Goal: Check status: Check status

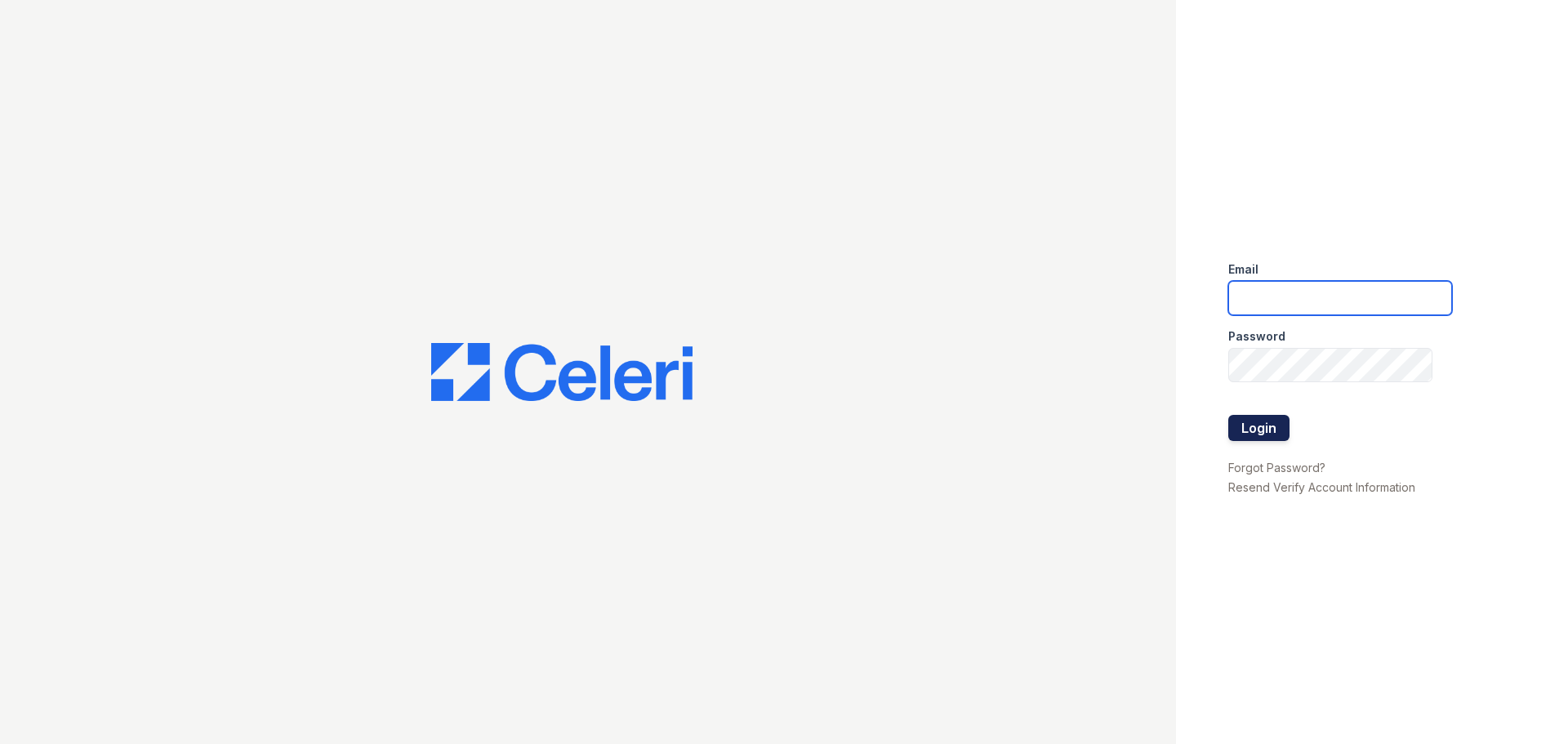
type input "[EMAIL_ADDRESS][DOMAIN_NAME]"
click at [1260, 431] on button "Login" at bounding box center [1259, 427] width 61 height 26
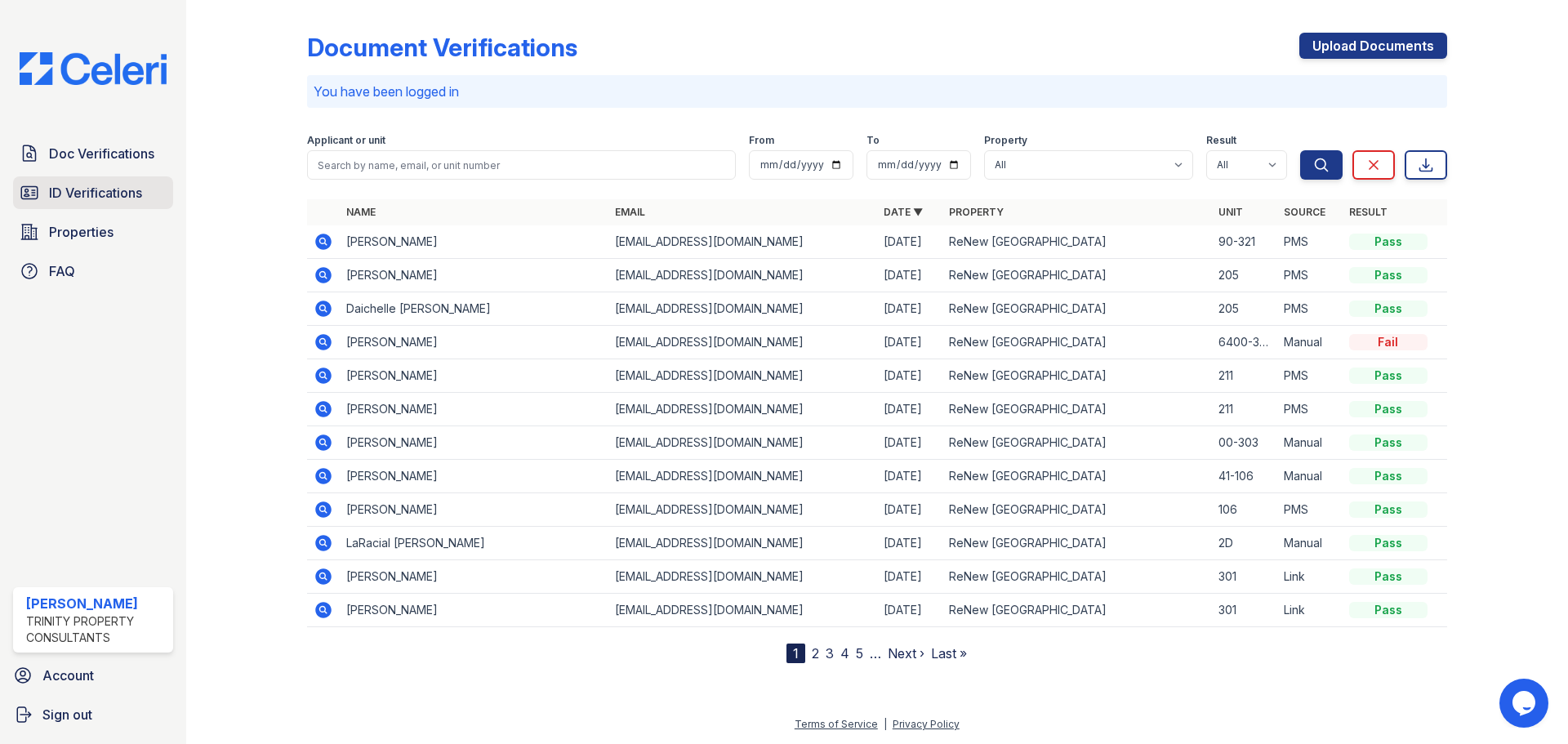
click at [77, 186] on span "ID Verifications" at bounding box center [95, 193] width 93 height 20
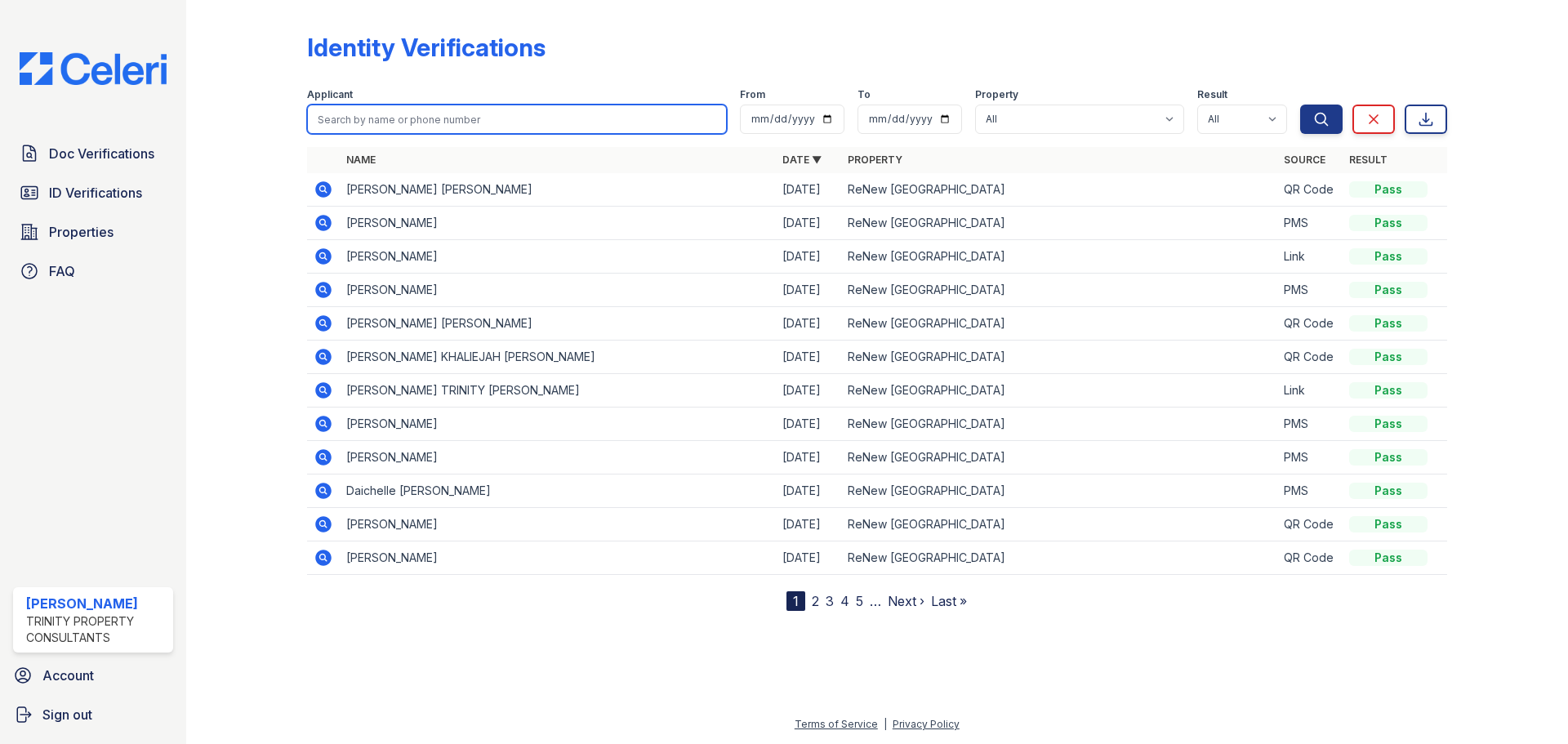
click at [447, 115] on input "search" at bounding box center [516, 119] width 420 height 30
type input "potter"
click at [1300, 105] on button "Search" at bounding box center [1321, 119] width 42 height 30
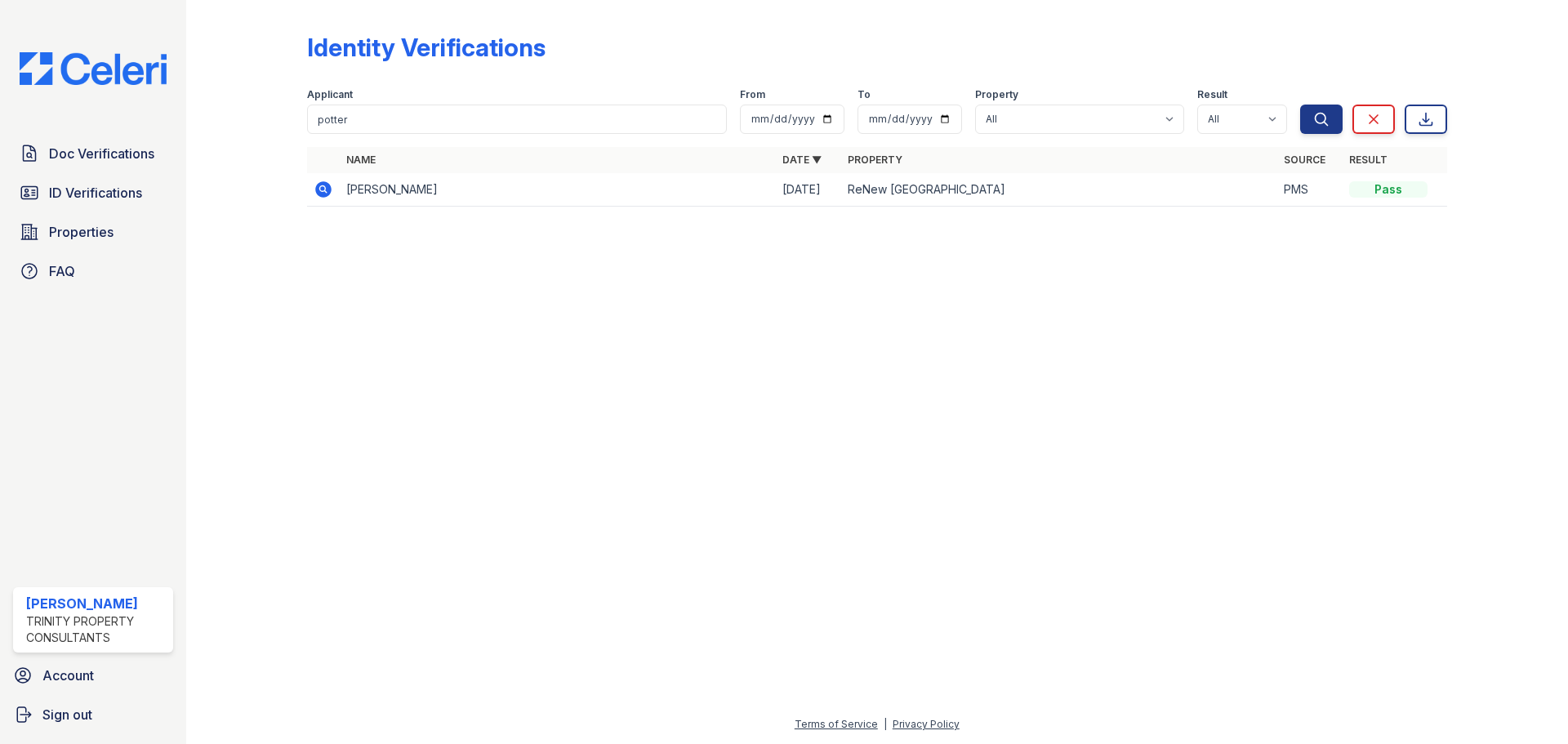
click at [325, 189] on icon at bounding box center [324, 189] width 20 height 20
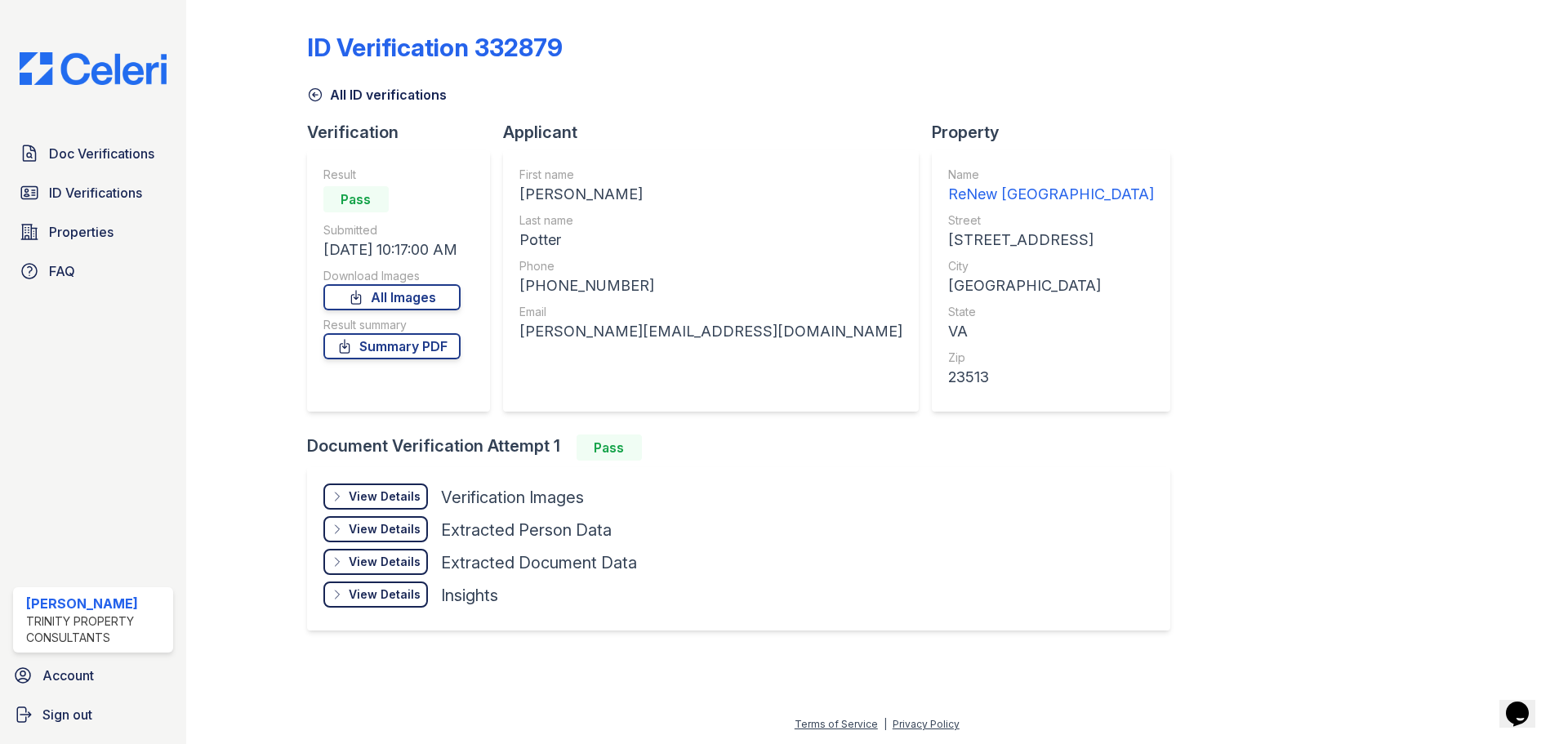
click at [374, 486] on div "View Details Details" at bounding box center [375, 496] width 105 height 26
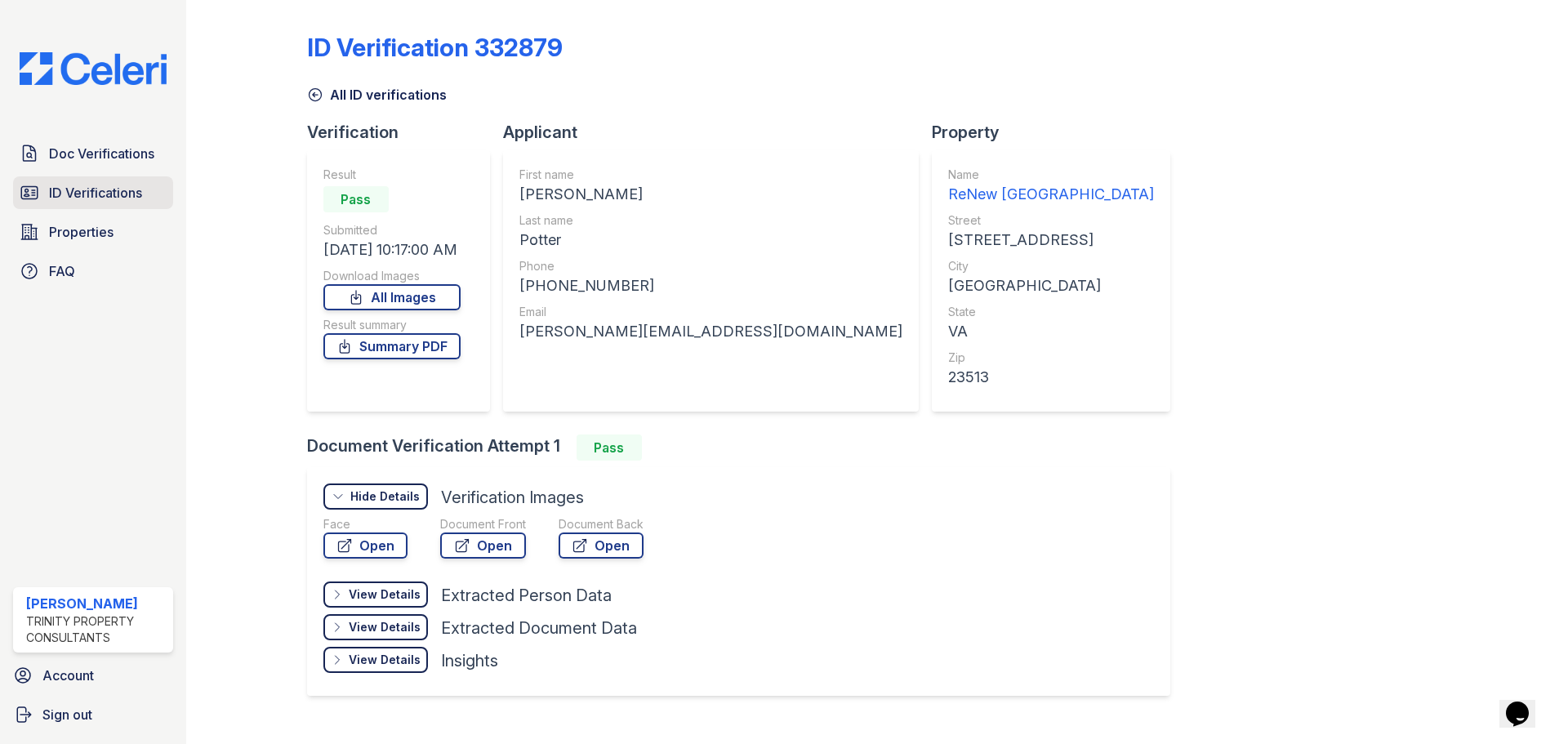
click at [76, 177] on link "ID Verifications" at bounding box center [92, 193] width 160 height 32
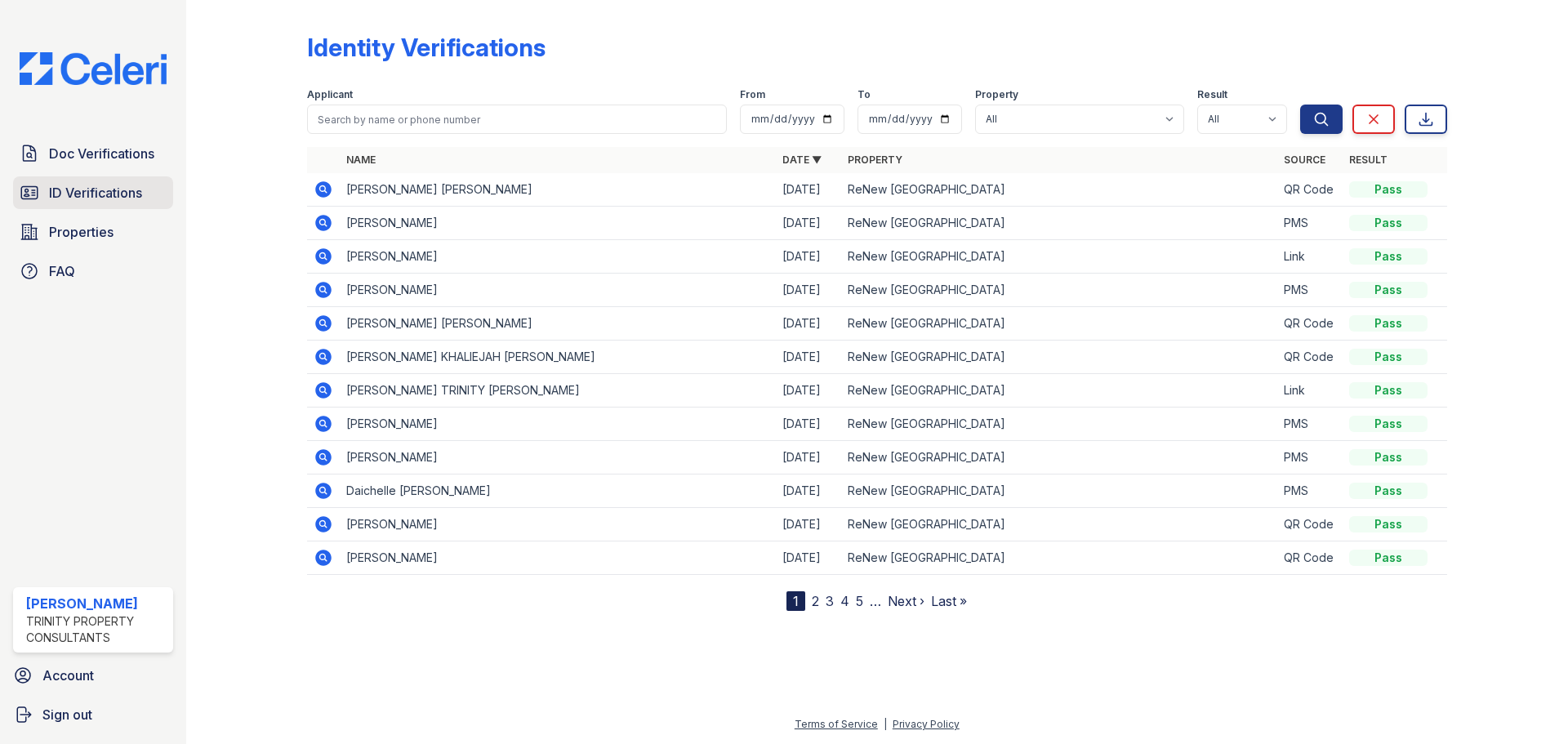
click at [55, 194] on span "ID Verifications" at bounding box center [95, 193] width 93 height 20
click at [58, 194] on span "ID Verifications" at bounding box center [95, 193] width 93 height 20
click at [319, 279] on td at bounding box center [323, 289] width 32 height 33
click at [322, 281] on icon at bounding box center [324, 289] width 20 height 20
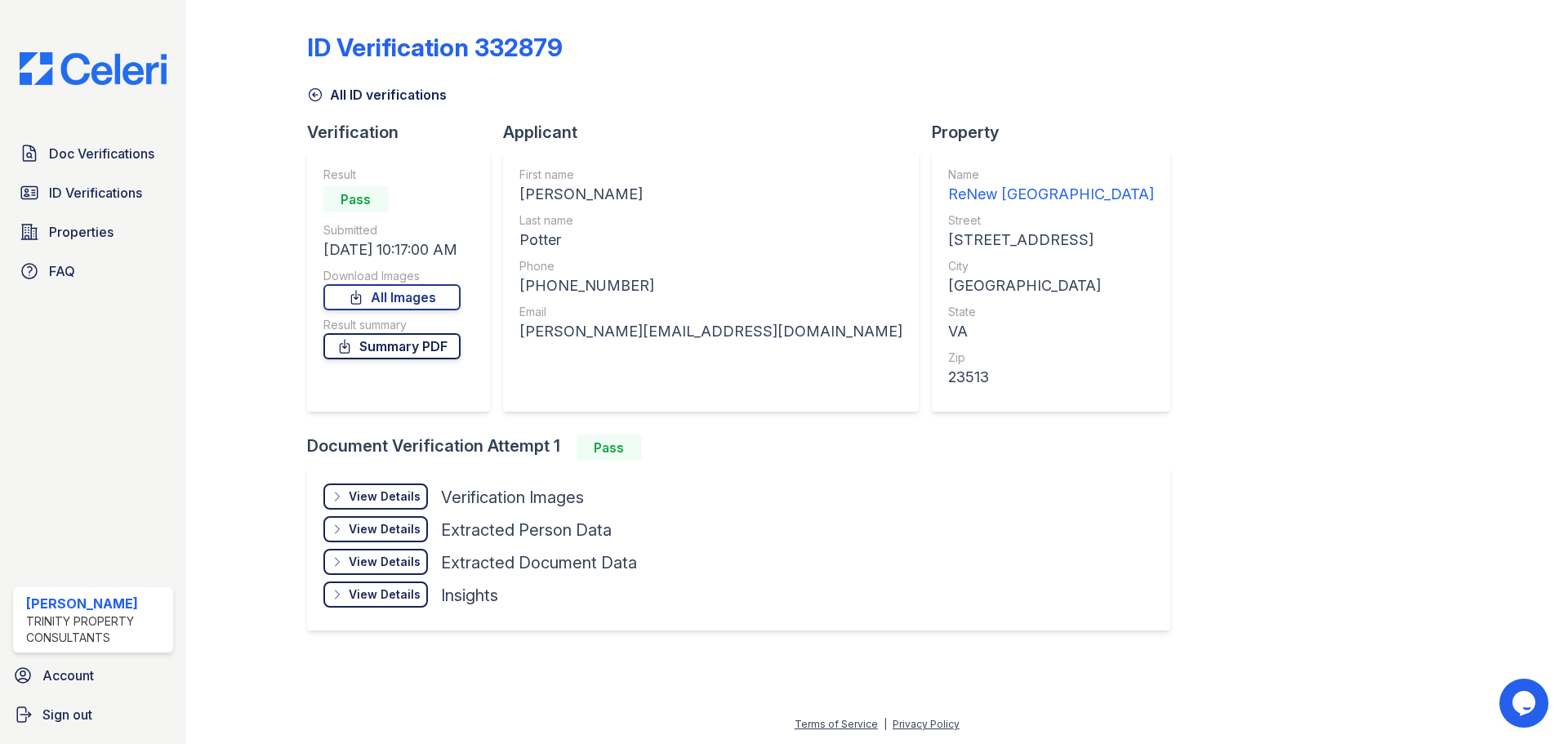
click at [370, 352] on link "Summary PDF" at bounding box center [392, 345] width 137 height 26
